Goal: Book appointment/travel/reservation

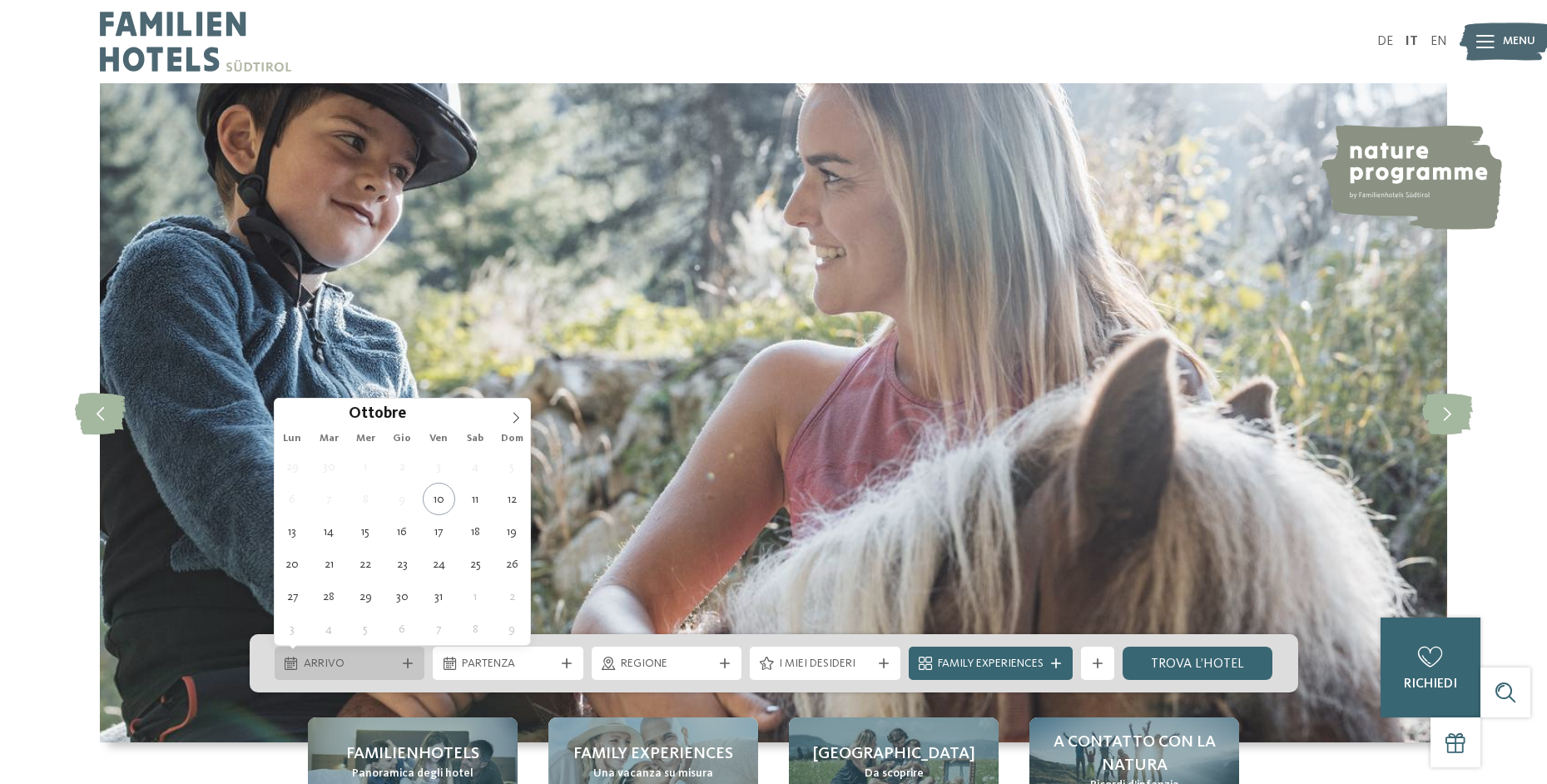
click at [403, 664] on icon at bounding box center [408, 663] width 10 height 10
type div "[DATE]"
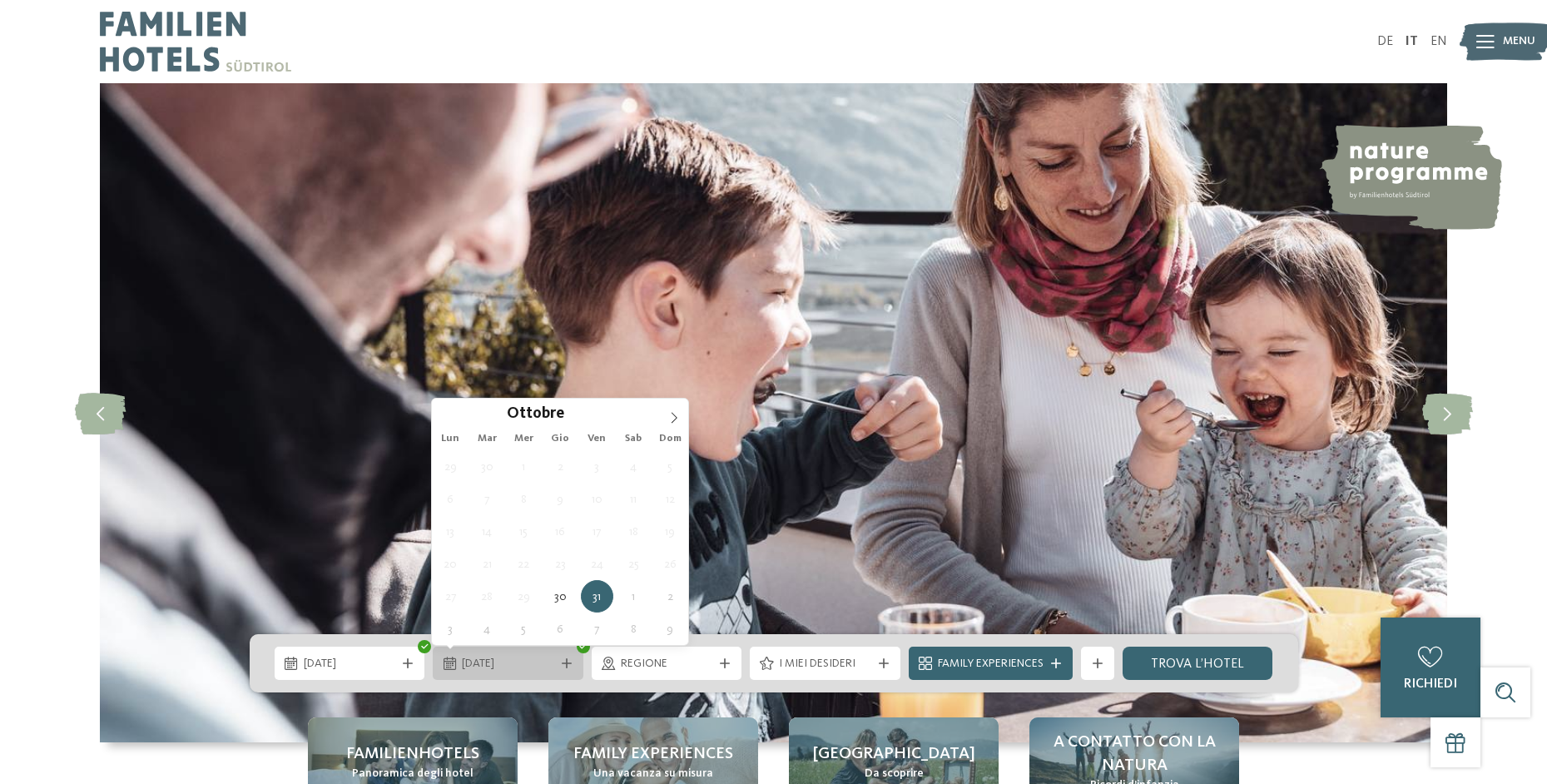
click at [570, 664] on icon at bounding box center [567, 663] width 10 height 10
type div "[DATE]"
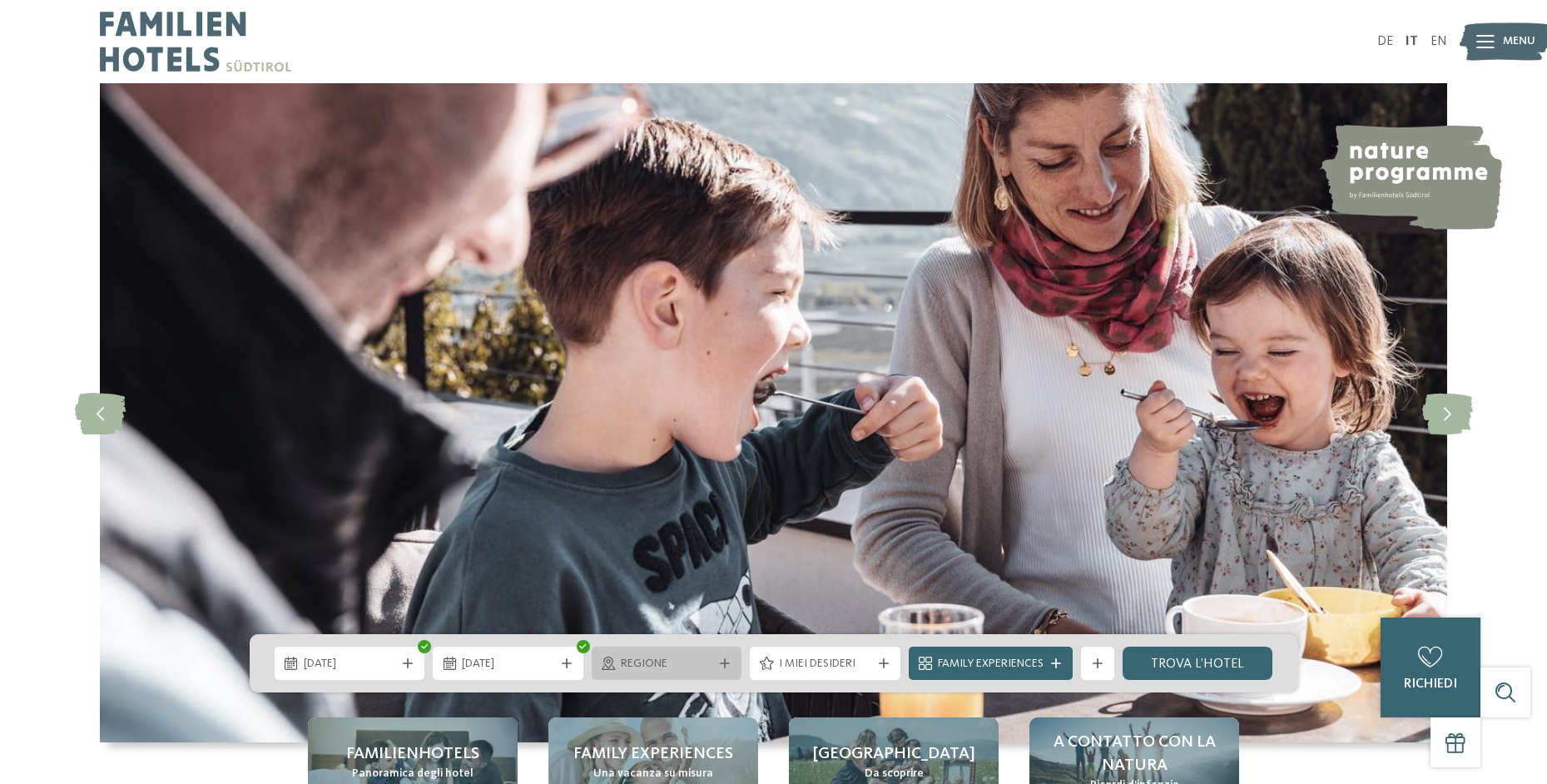
click at [703, 657] on span "Regione" at bounding box center [667, 663] width 92 height 17
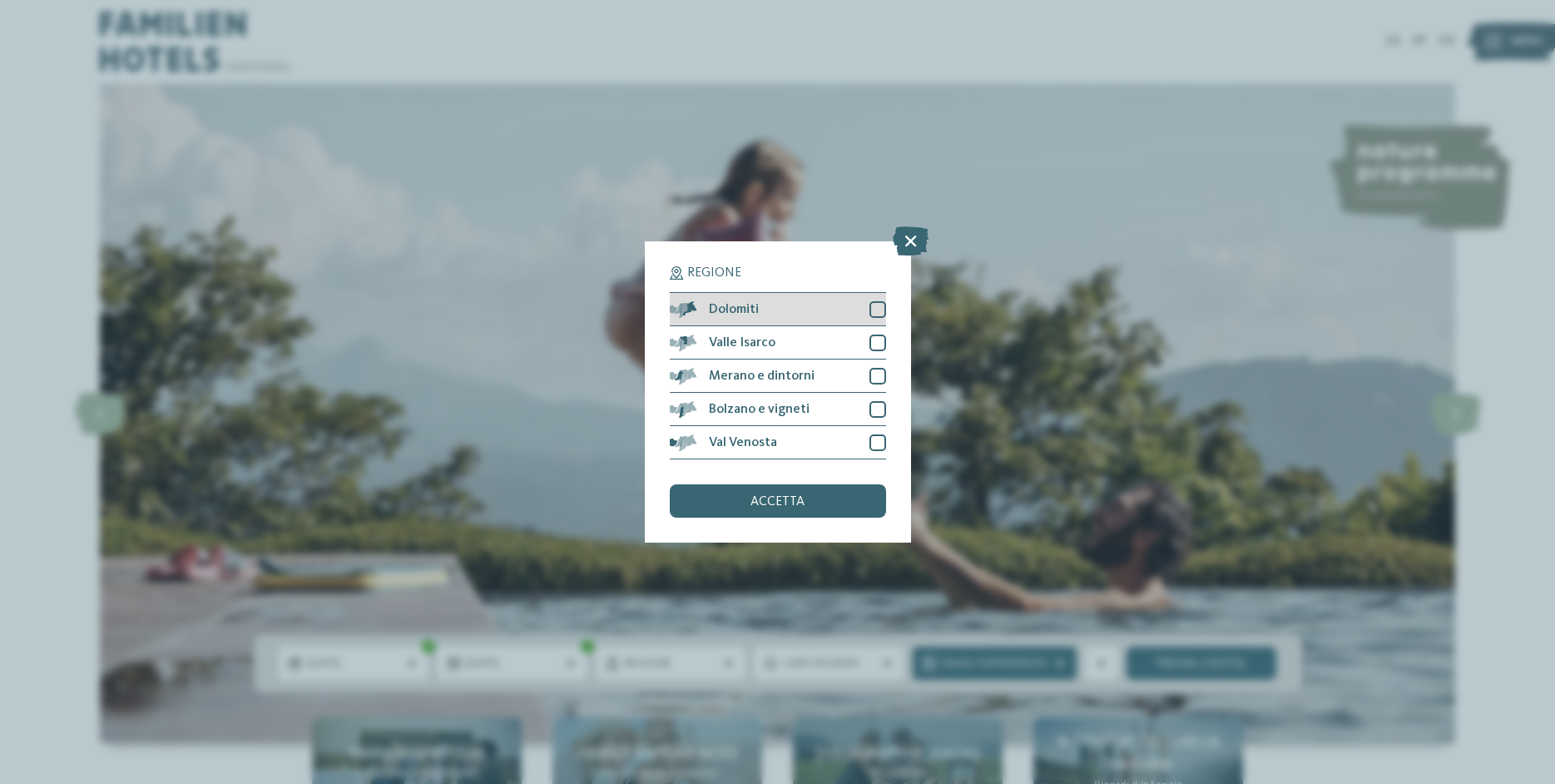
click at [873, 301] on div at bounding box center [878, 308] width 17 height 17
drag, startPoint x: 872, startPoint y: 259, endPoint x: 871, endPoint y: 272, distance: 13.0
click at [872, 334] on div at bounding box center [878, 342] width 17 height 17
click at [872, 367] on div at bounding box center [878, 375] width 17 height 17
drag, startPoint x: 877, startPoint y: 328, endPoint x: 884, endPoint y: 345, distance: 18.4
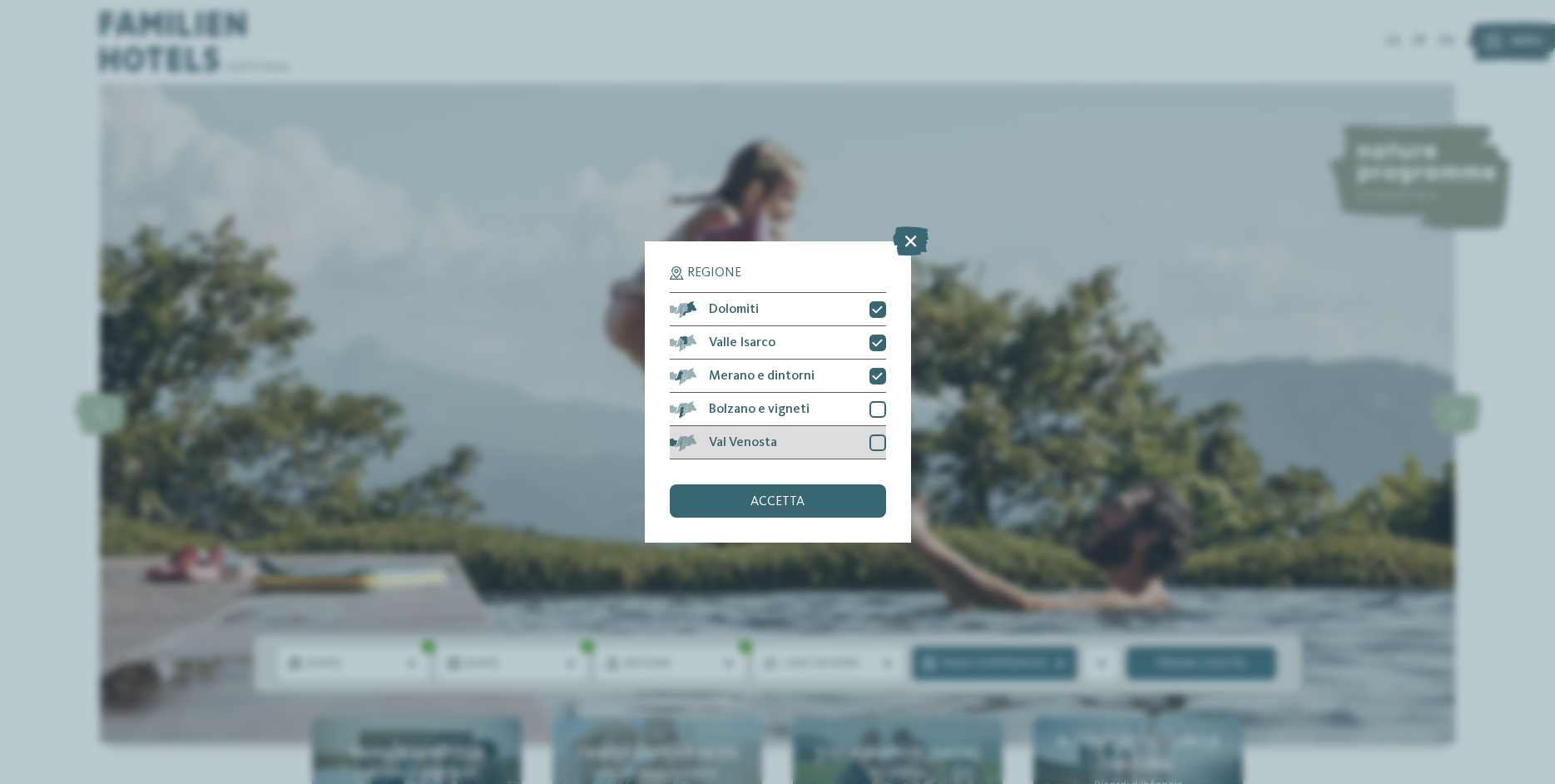
click at [878, 401] on div at bounding box center [878, 409] width 17 height 17
click at [881, 434] on div at bounding box center [878, 442] width 17 height 17
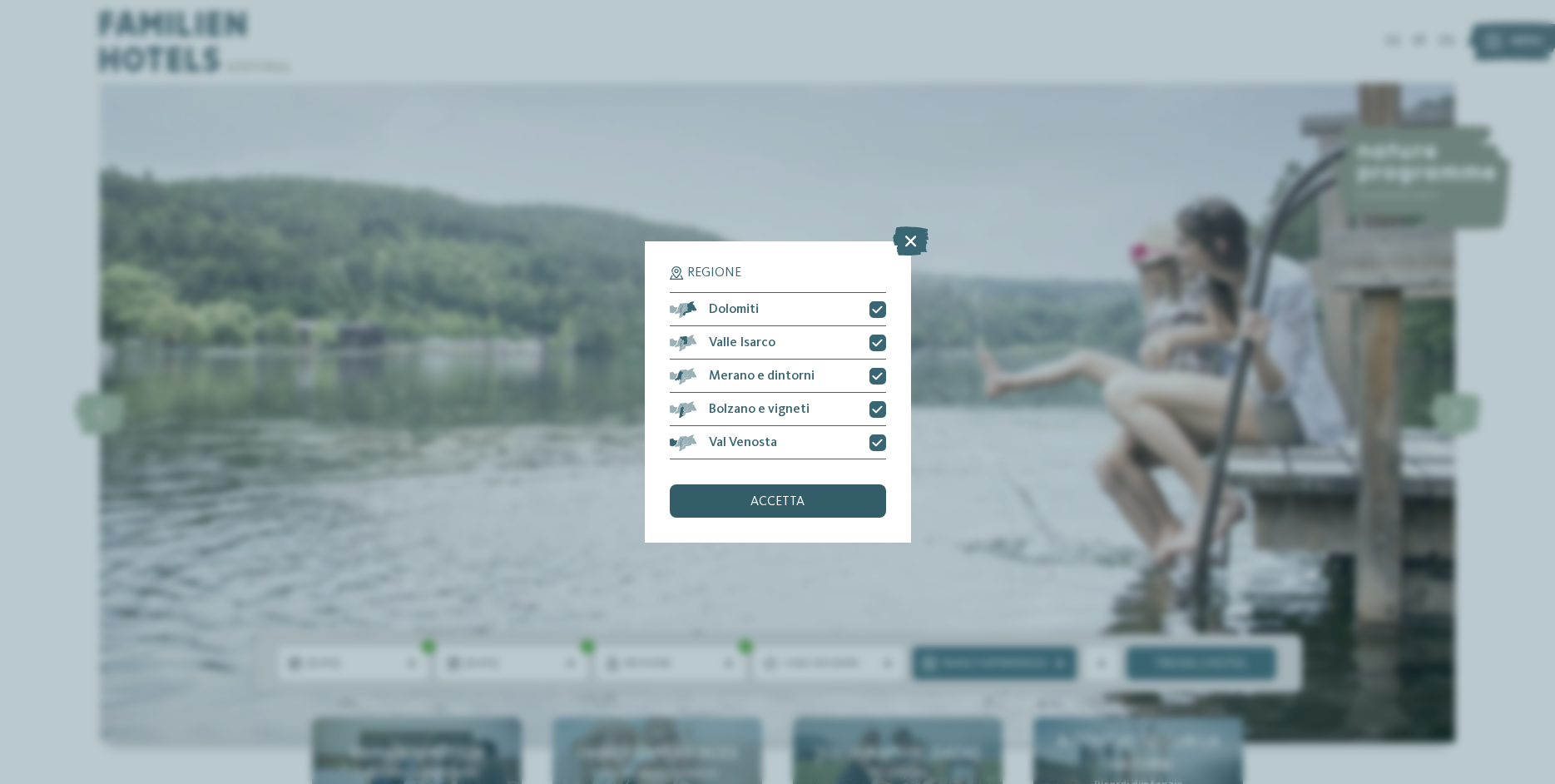
click at [841, 484] on div "accetta" at bounding box center [778, 501] width 216 height 33
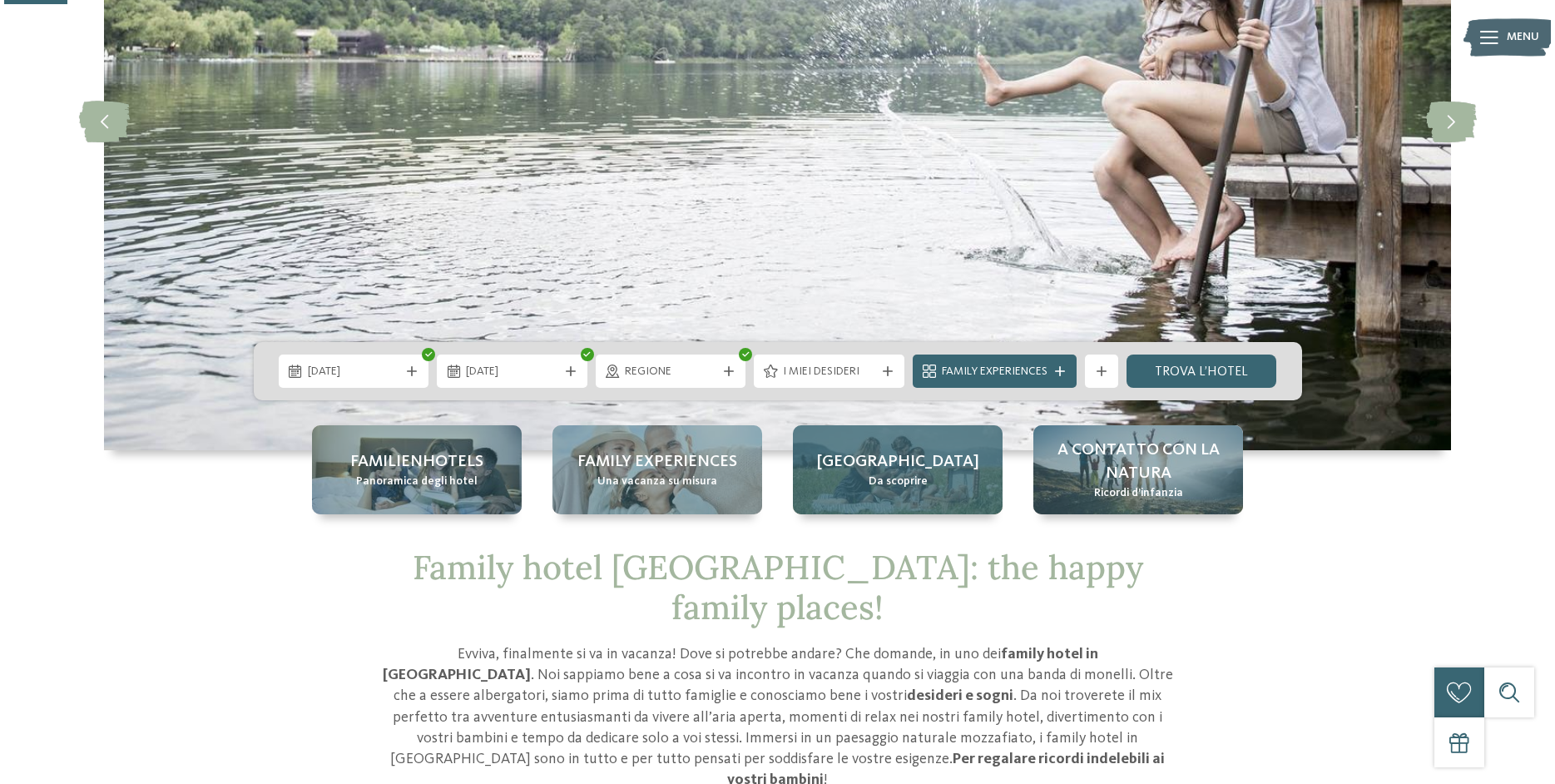
scroll to position [294, 0]
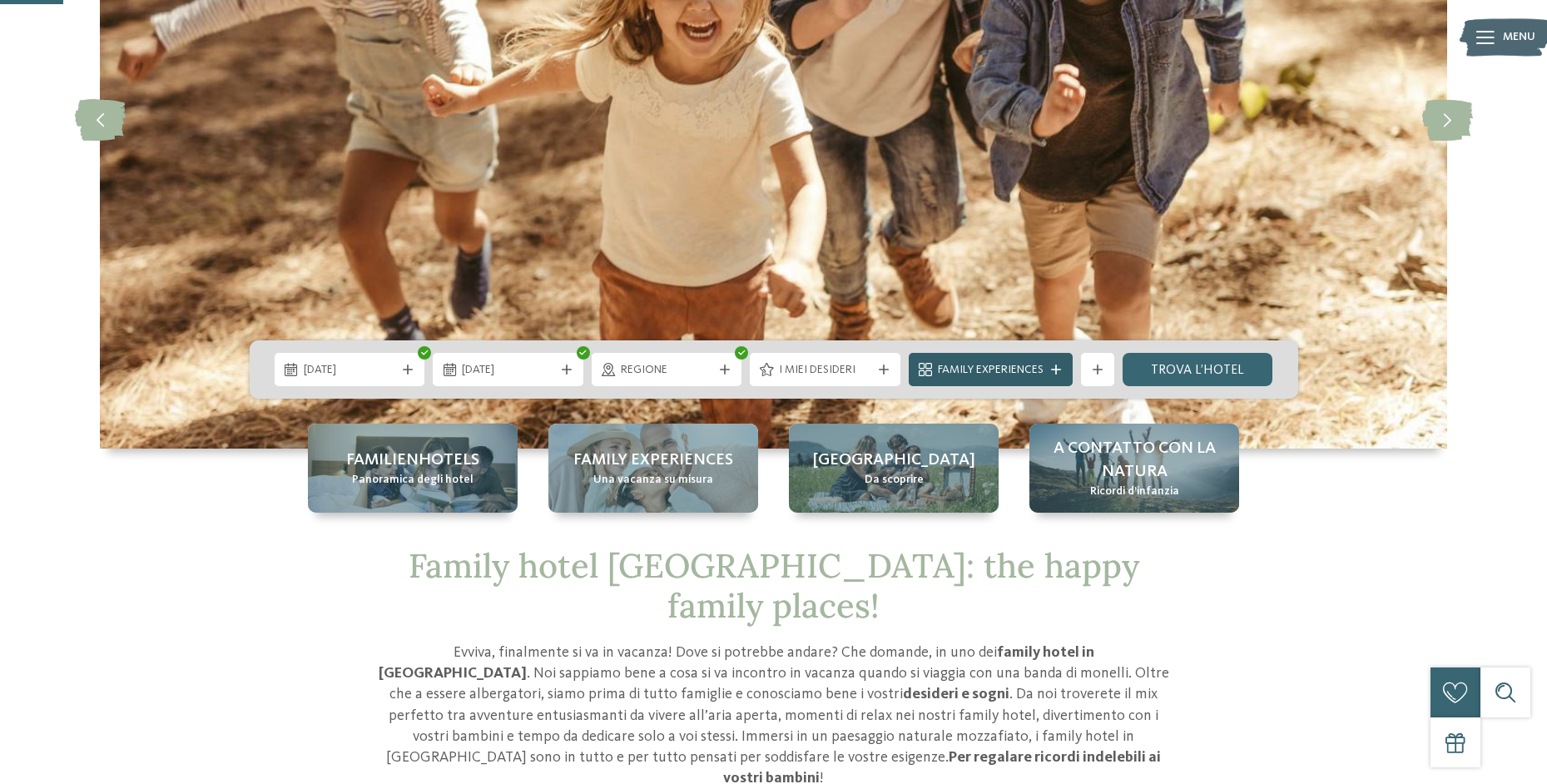
click at [1060, 371] on icon at bounding box center [1056, 369] width 10 height 10
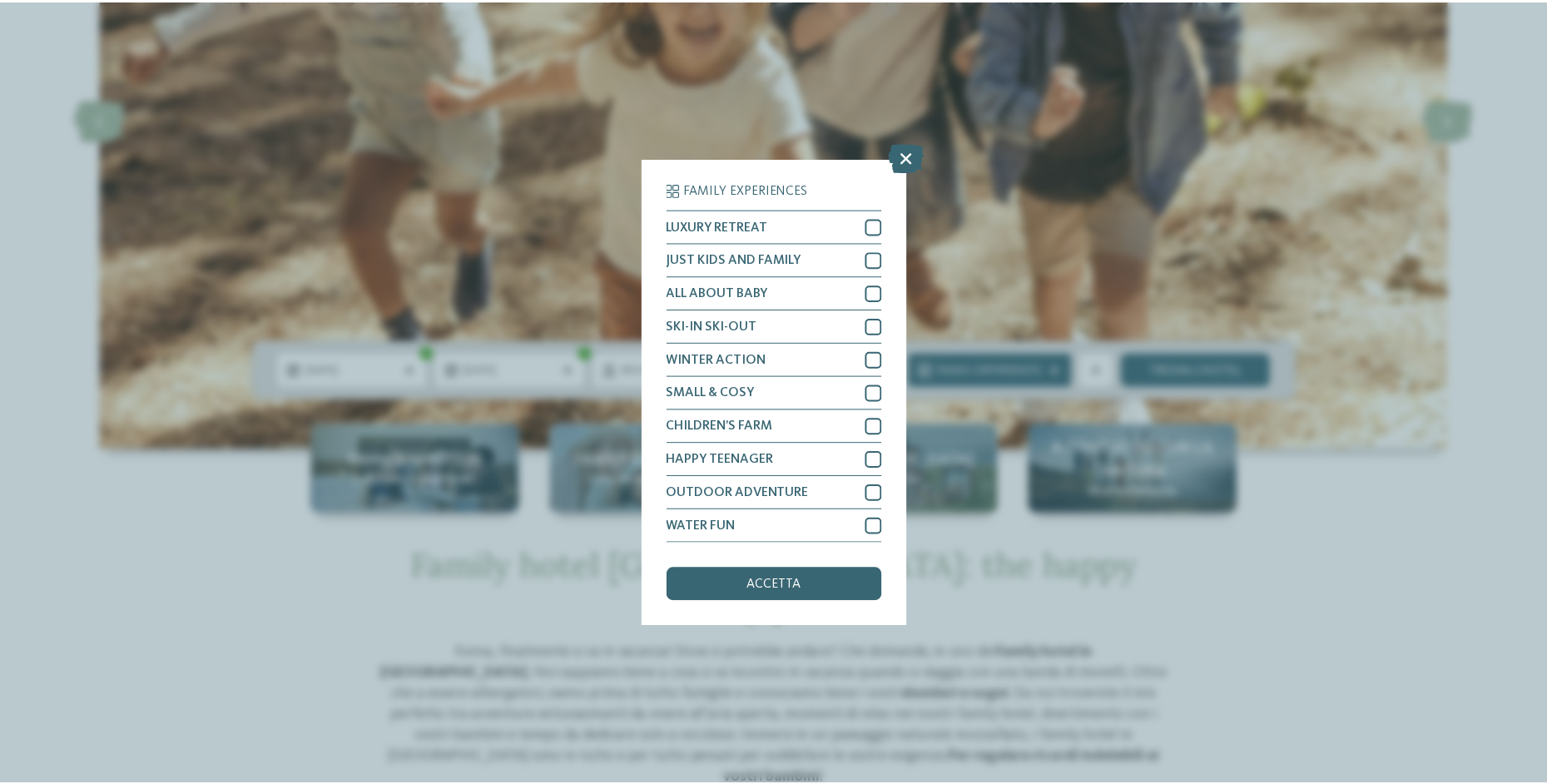
scroll to position [0, 0]
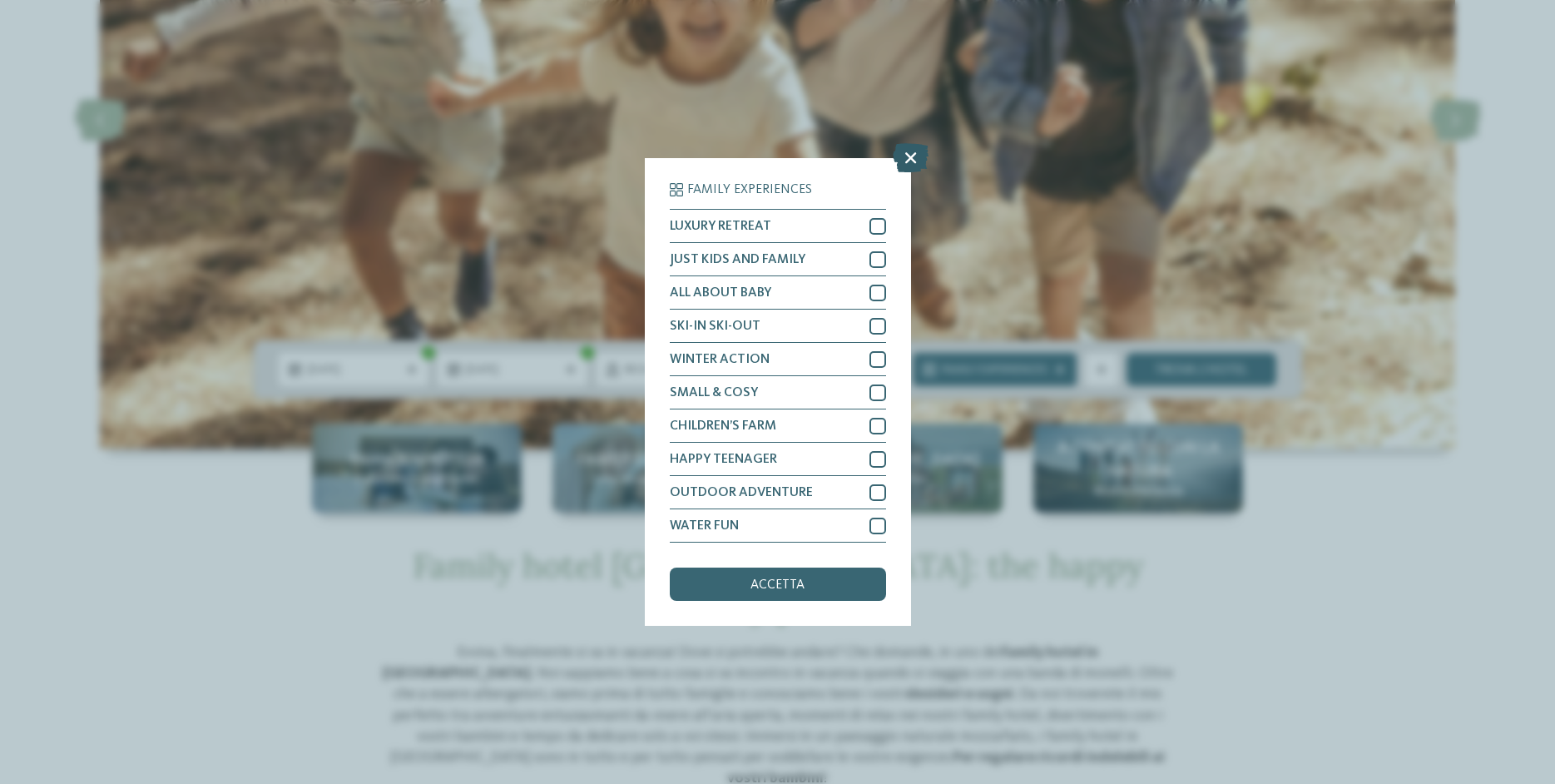
click at [911, 143] on icon at bounding box center [910, 158] width 35 height 29
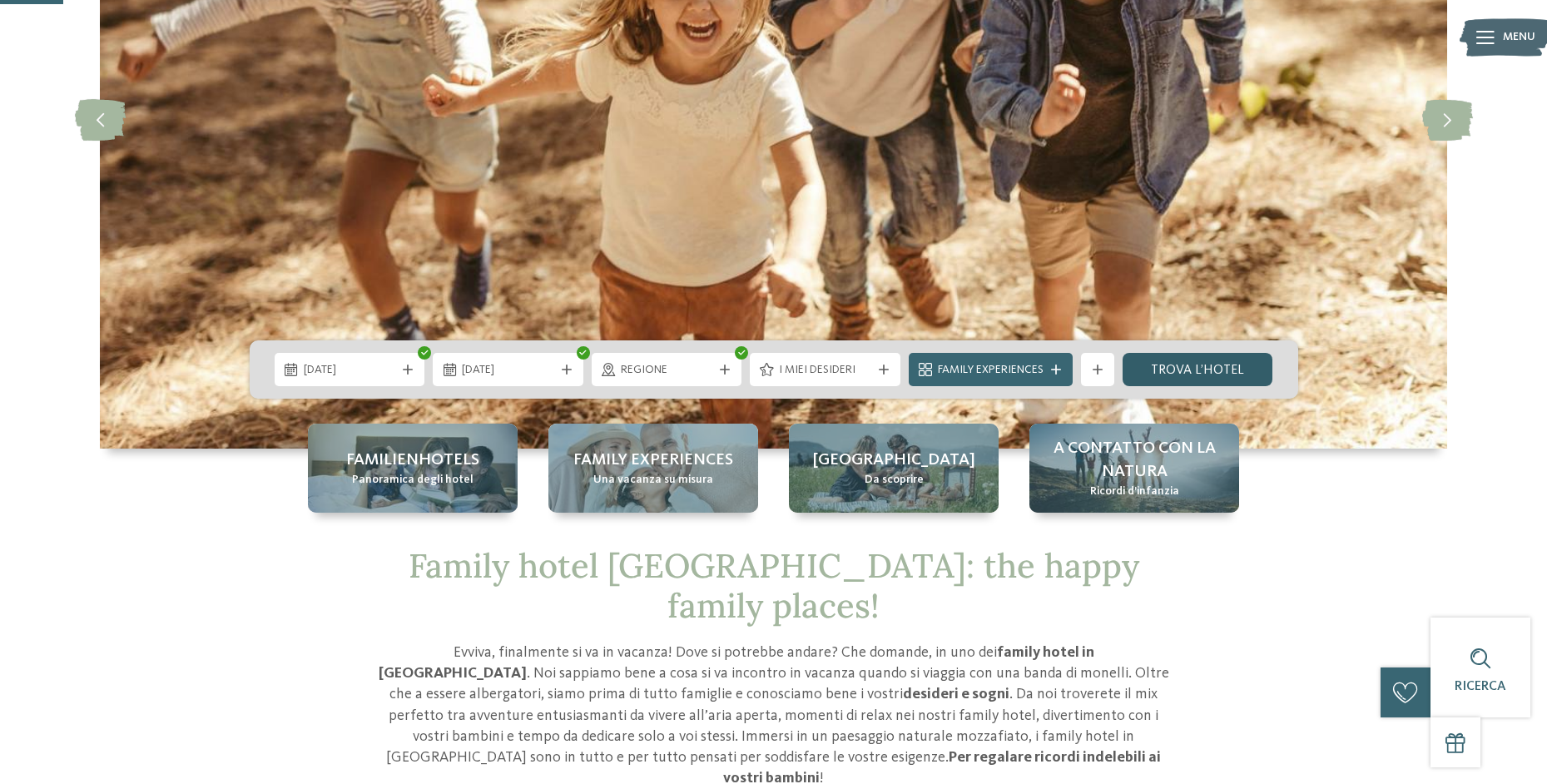
click at [1182, 382] on link "trova l’hotel" at bounding box center [1197, 369] width 150 height 33
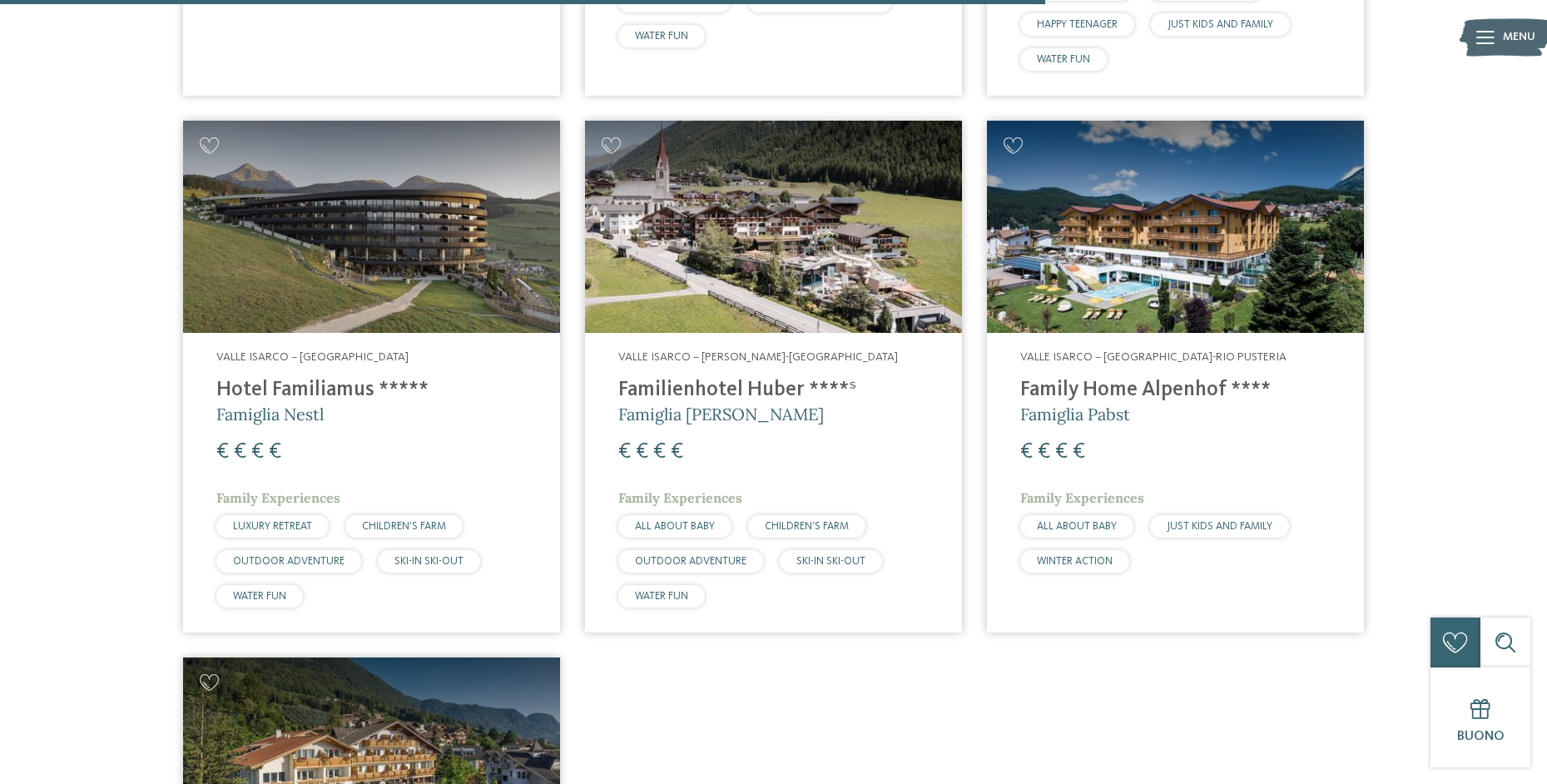
scroll to position [2749, 0]
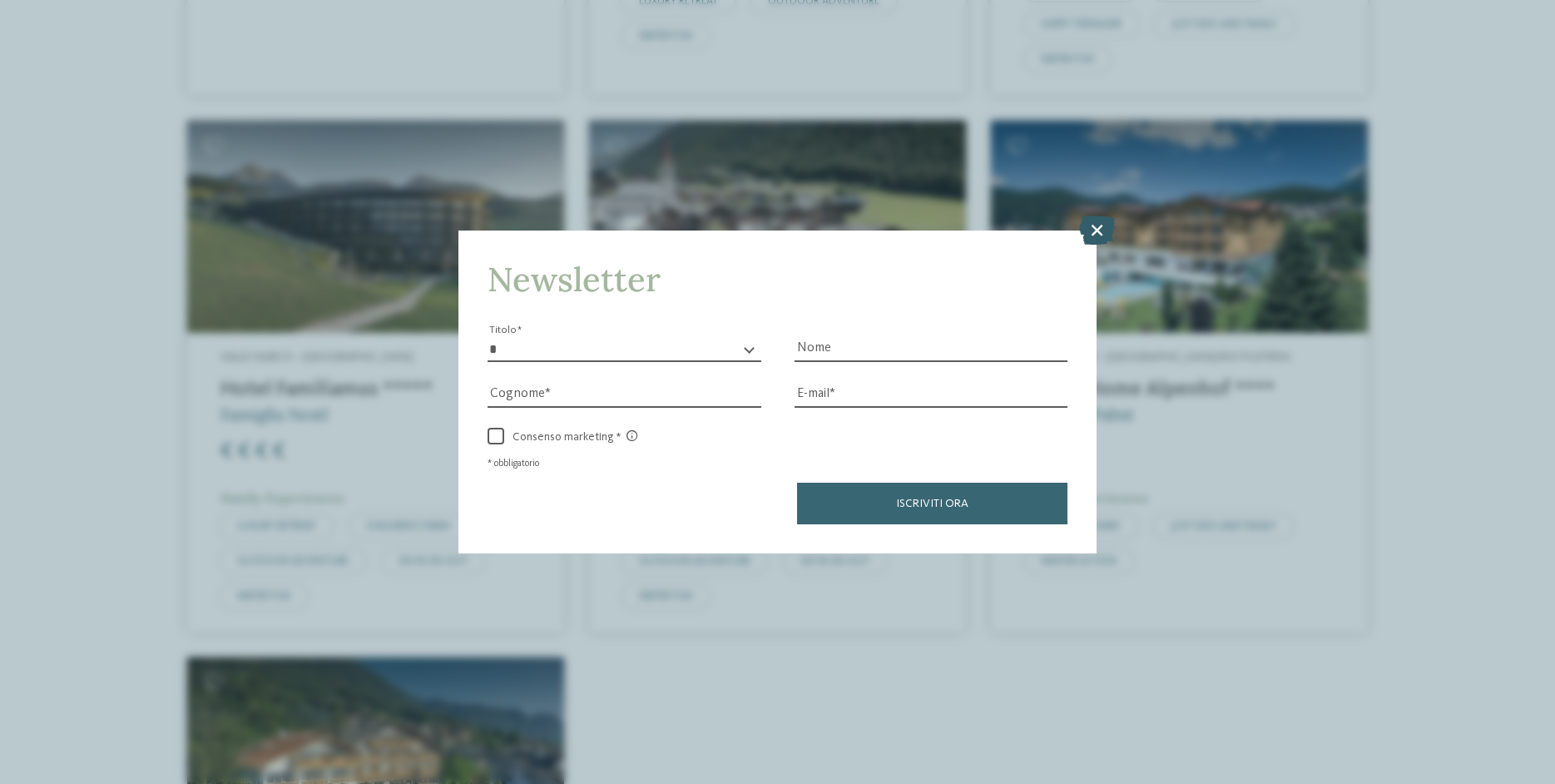
click at [1097, 214] on icon at bounding box center [1097, 229] width 35 height 29
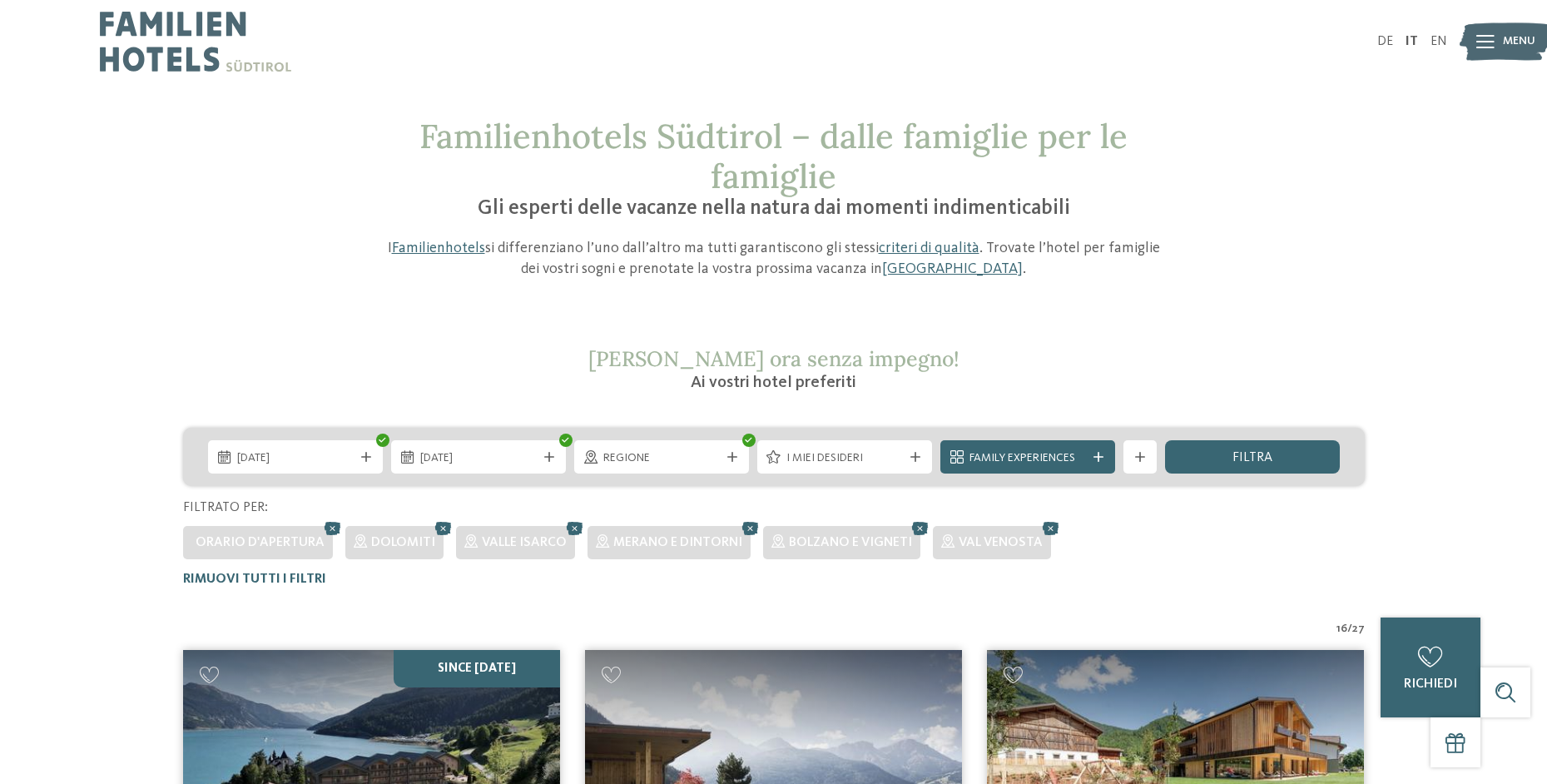
scroll to position [0, 0]
click at [605, 462] on span "Regione" at bounding box center [661, 458] width 117 height 17
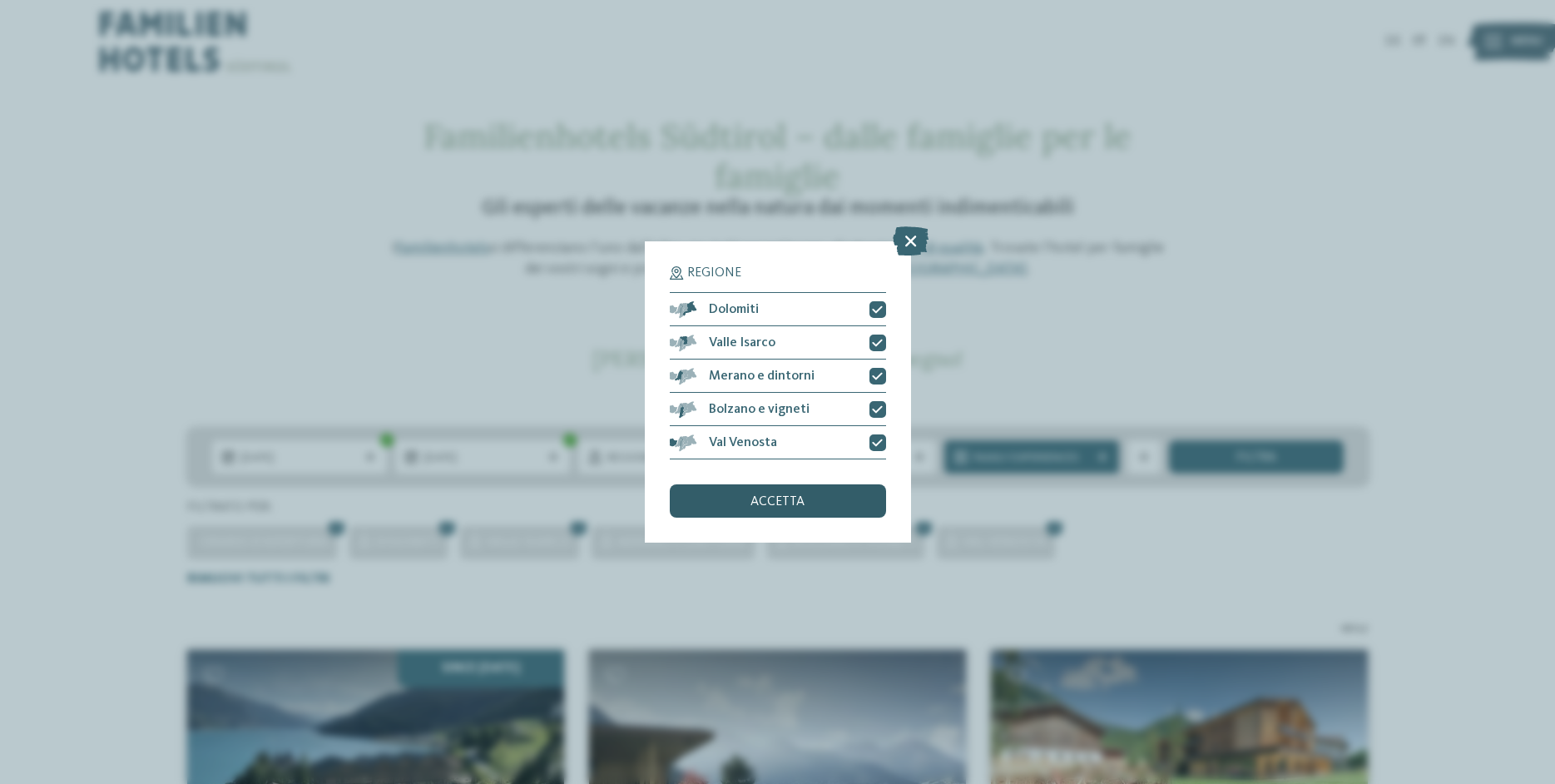
click at [772, 495] on span "accetta" at bounding box center [778, 502] width 54 height 14
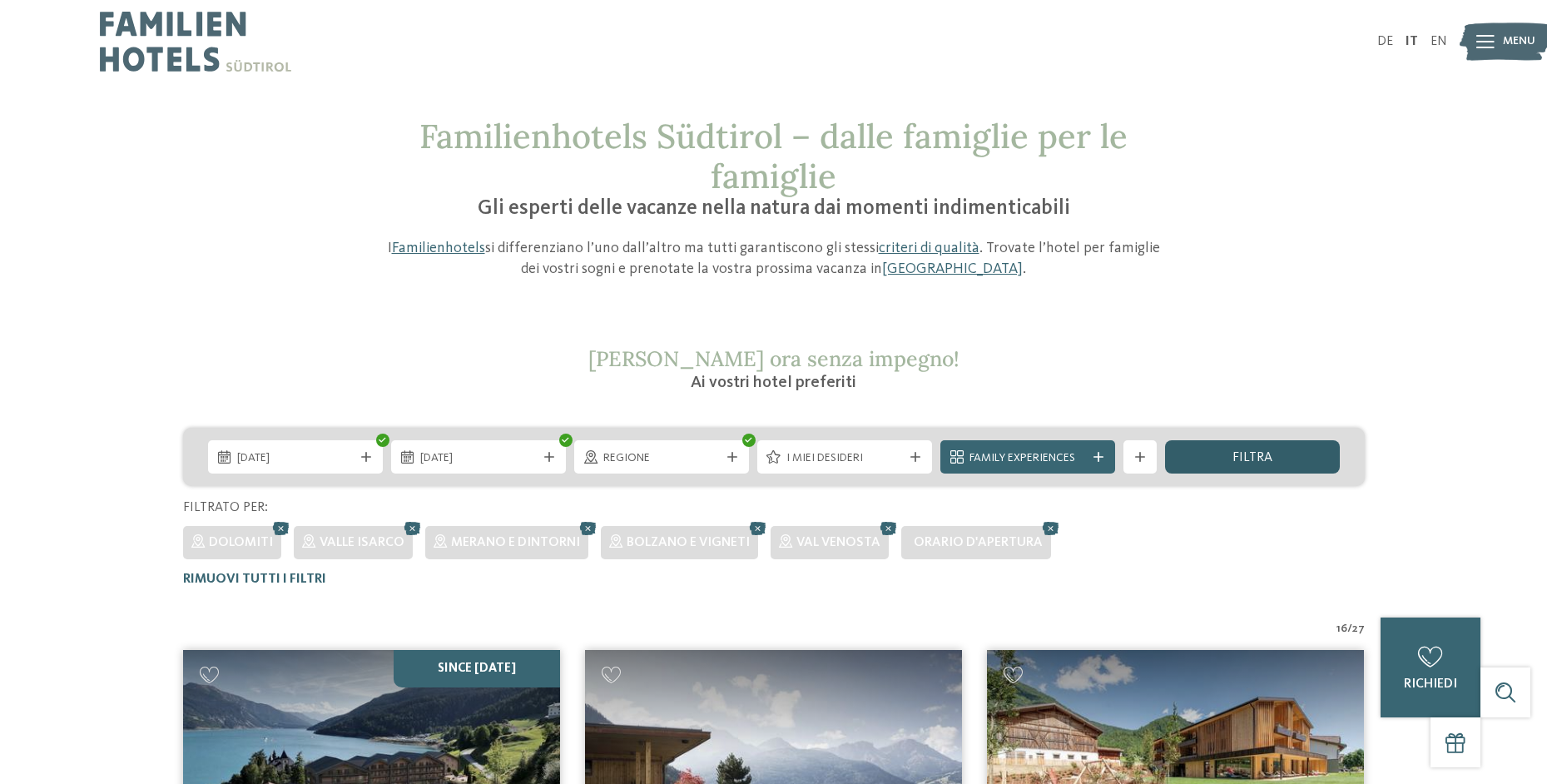
click at [1214, 466] on div "filtra" at bounding box center [1252, 457] width 175 height 33
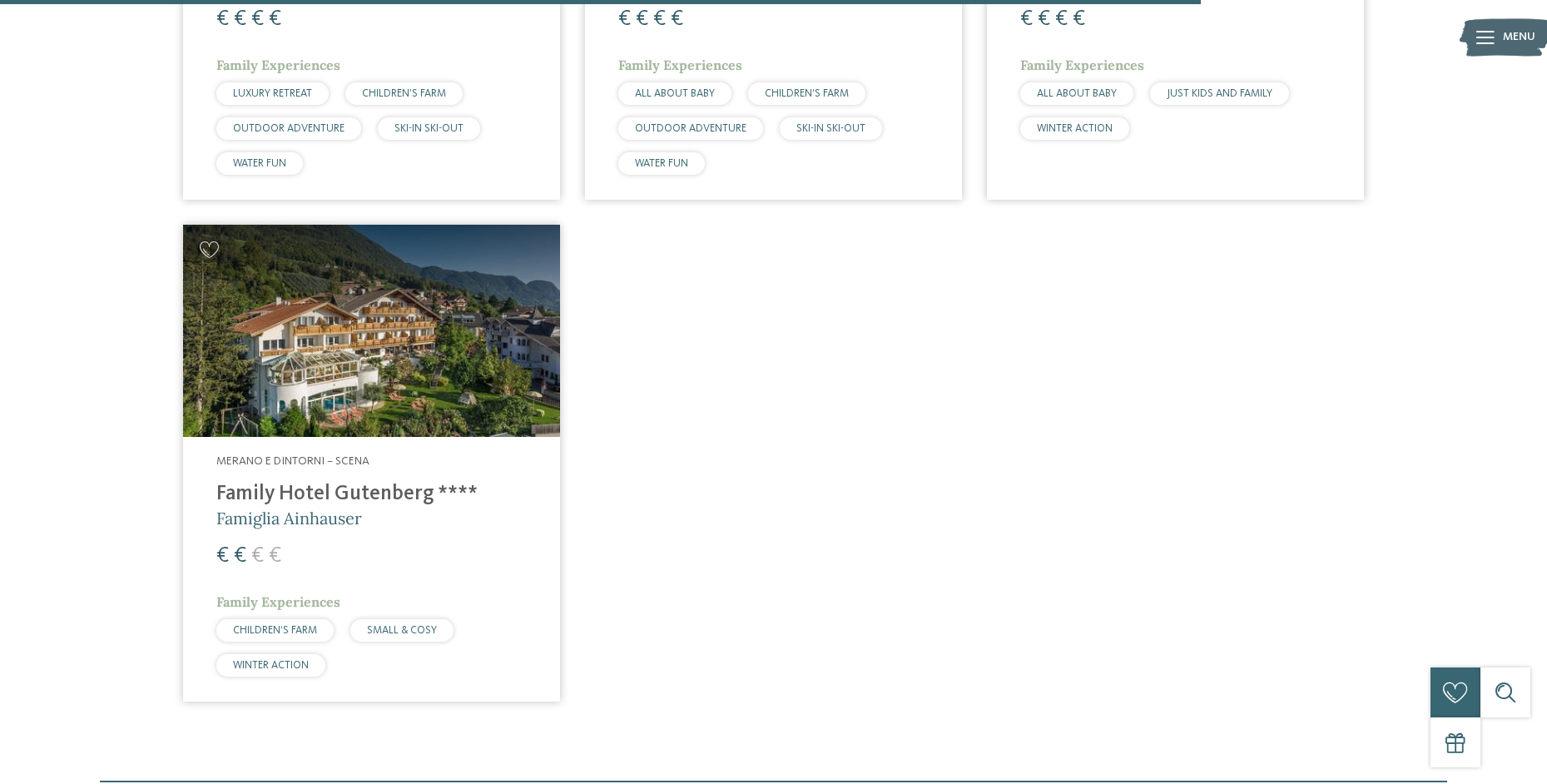
scroll to position [3184, 0]
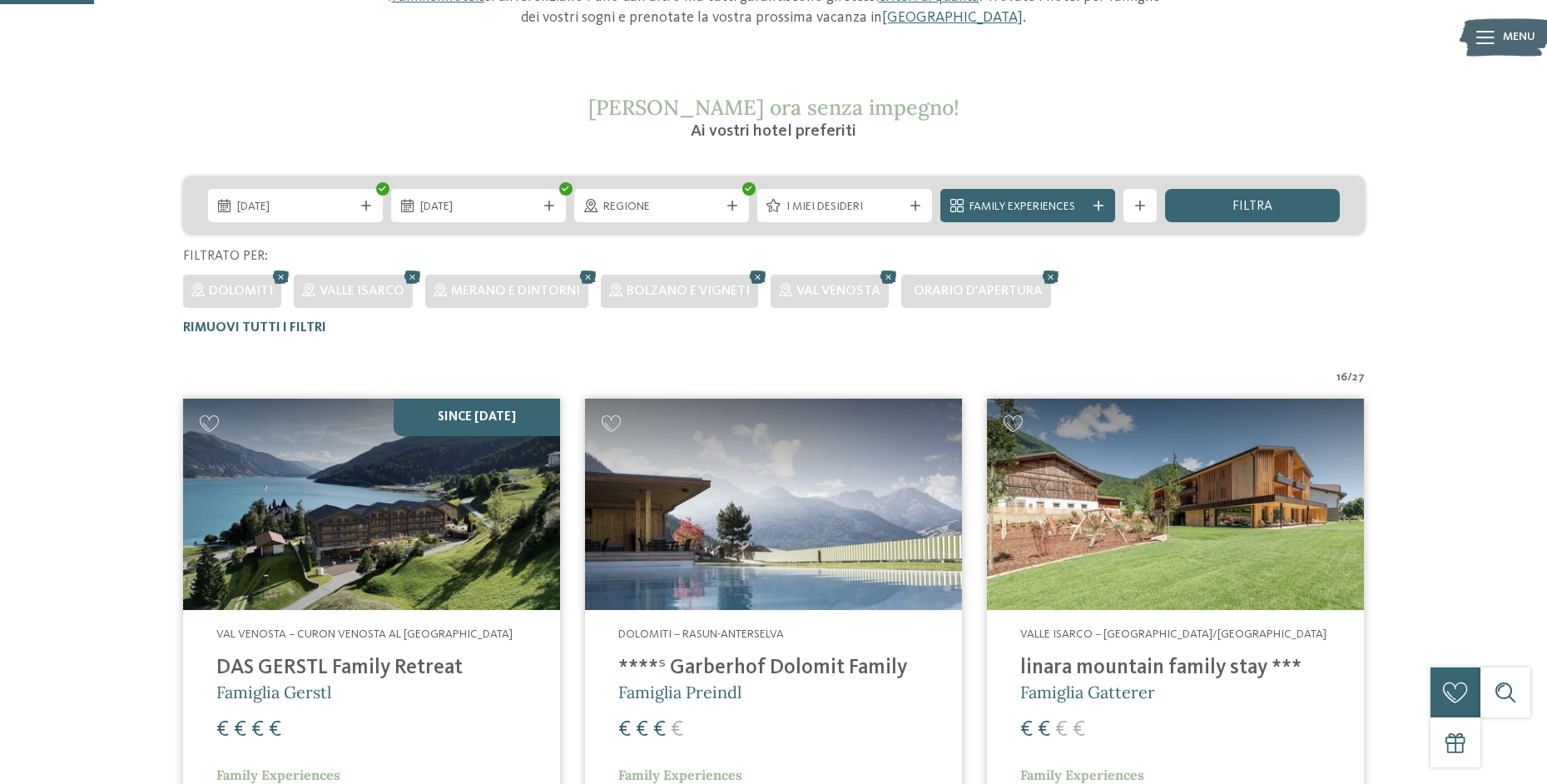
scroll to position [247, 0]
